Goal: Task Accomplishment & Management: Use online tool/utility

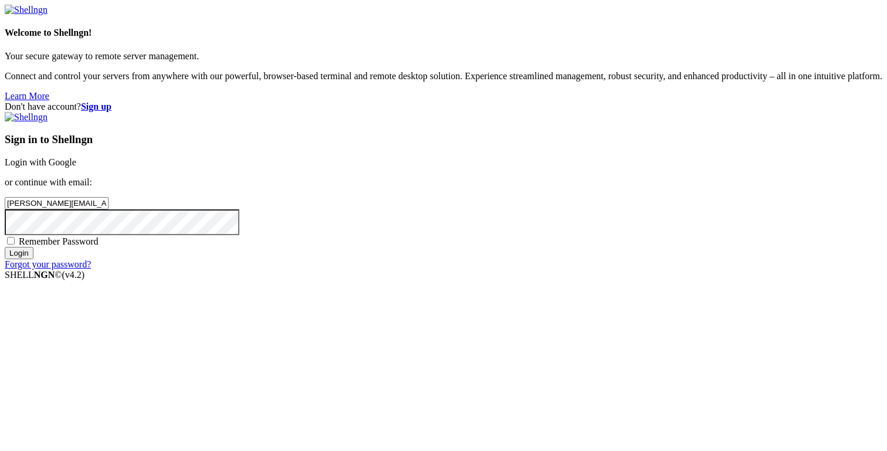
click at [33, 259] on input "Login" at bounding box center [19, 253] width 29 height 12
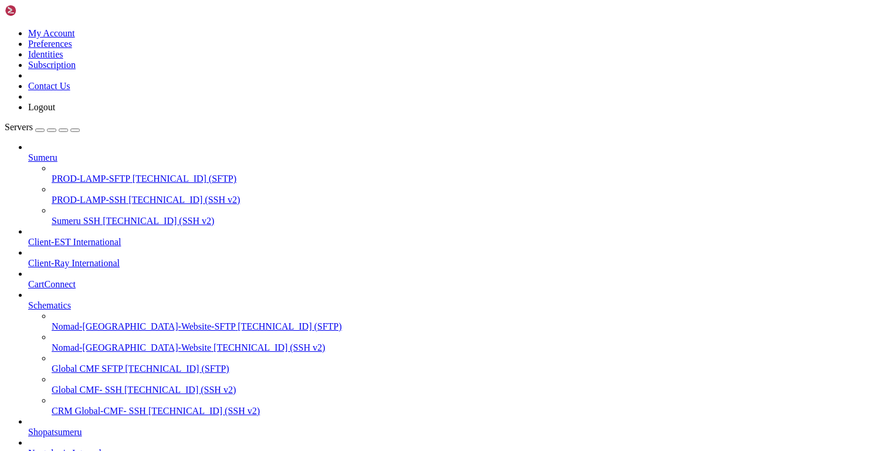
scroll to position [556, 0]
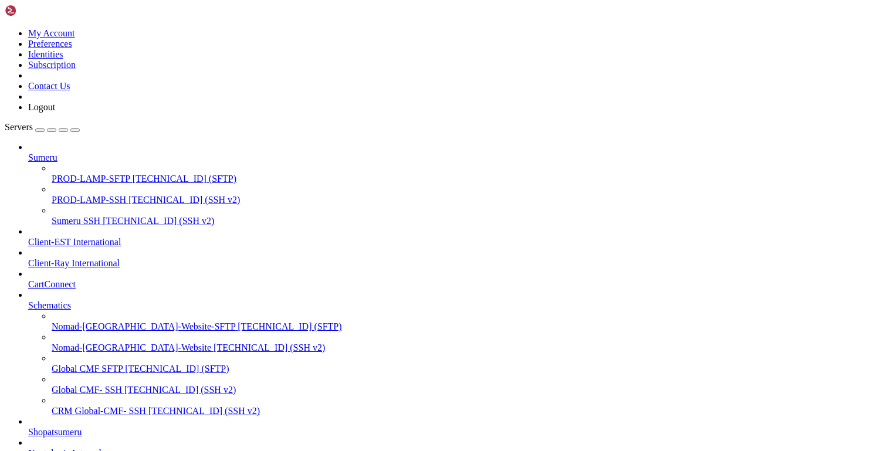
drag, startPoint x: 47, startPoint y: 1163, endPoint x: 492, endPoint y: 1156, distance: 445.1
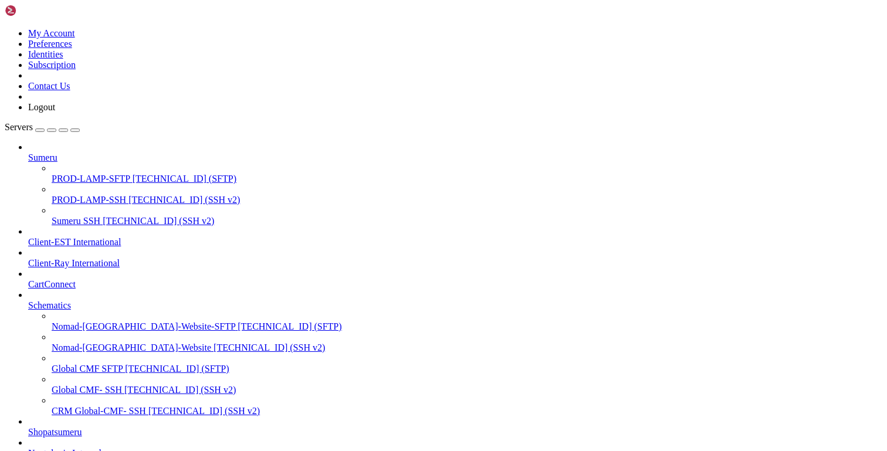
copy x-row "git config --global --add [DOMAIN_NAME] /var/www/[DOMAIN_NAME][URL]"
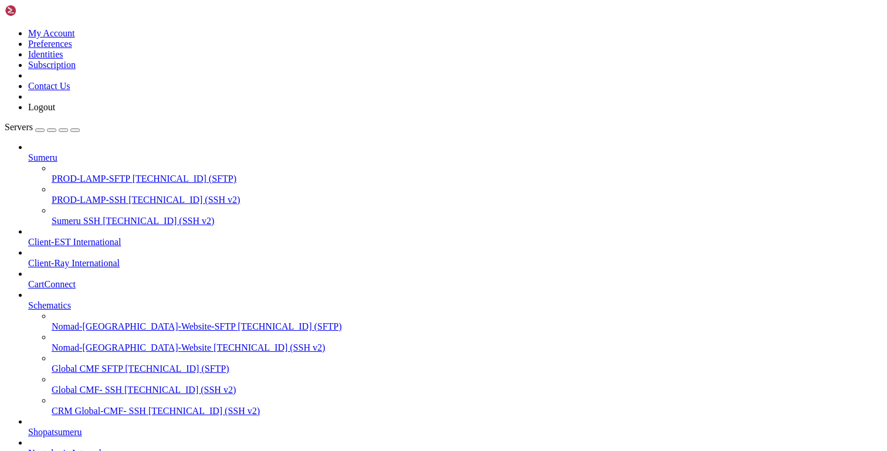
scroll to position [878, 0]
